Goal: Information Seeking & Learning: Check status

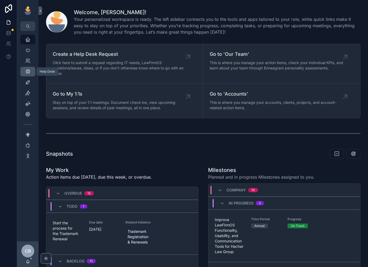
click at [27, 73] on icon "scrollable content" at bounding box center [27, 71] width 5 height 5
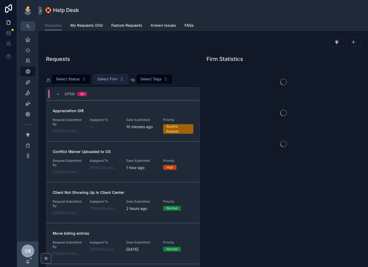
click at [107, 80] on span "Select Firm" at bounding box center [107, 78] width 20 height 5
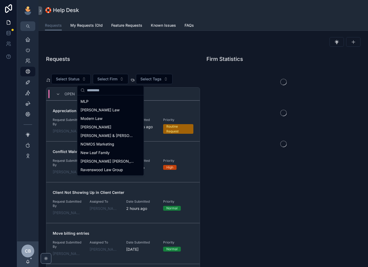
scroll to position [93, 0]
click at [107, 123] on div "Modern Law" at bounding box center [110, 119] width 64 height 9
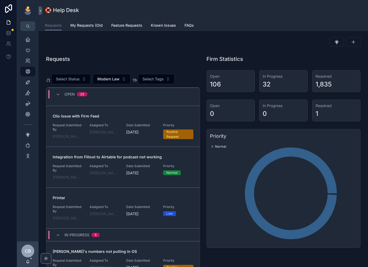
scroll to position [833, 0]
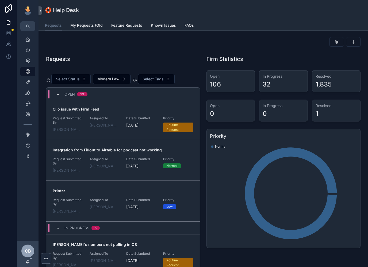
click at [58, 93] on icon "scrollable content" at bounding box center [58, 95] width 4 height 4
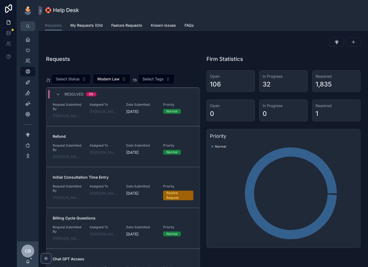
scroll to position [2925, 0]
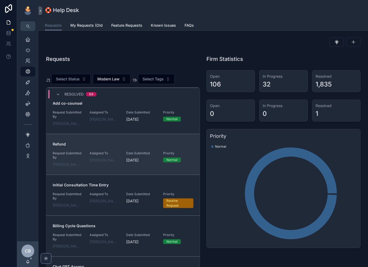
click at [0, 0] on html "Home Leadership Our Team Help Desk Sales Navigator Client Center Marketing Hub …" at bounding box center [184, 133] width 368 height 267
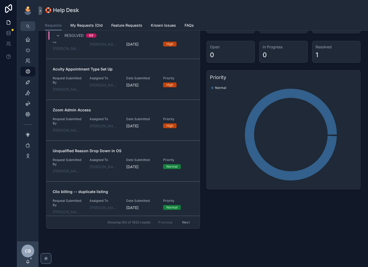
scroll to position [59, 0]
click at [185, 221] on button "Next" at bounding box center [185, 222] width 15 height 8
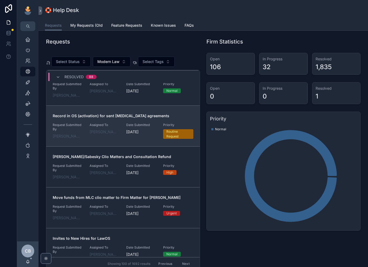
scroll to position [9, 0]
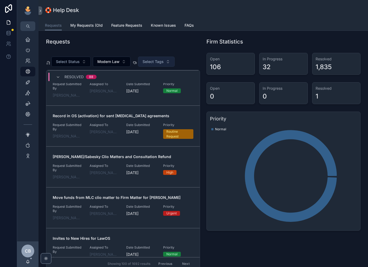
click at [161, 59] on span "Select Tags" at bounding box center [152, 61] width 21 height 5
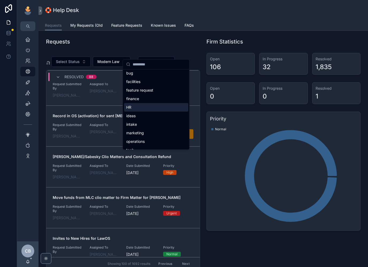
scroll to position [0, 0]
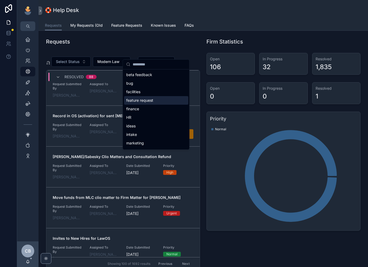
click at [159, 98] on div "feature request" at bounding box center [156, 100] width 64 height 9
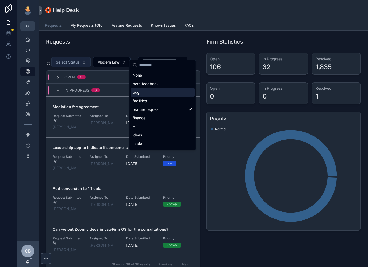
click at [60, 60] on span "Select Status" at bounding box center [68, 62] width 24 height 5
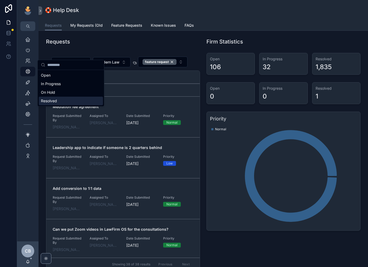
click at [60, 99] on div "Resolved" at bounding box center [71, 101] width 64 height 9
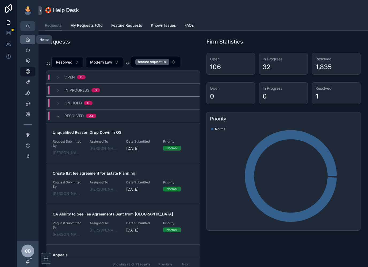
click at [26, 37] on icon "scrollable content" at bounding box center [27, 39] width 5 height 5
